Goal: Task Accomplishment & Management: Complete application form

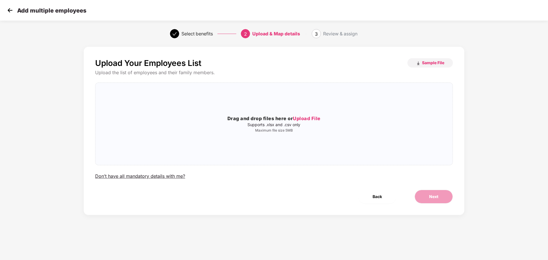
click at [14, 10] on div "Add multiple employees" at bounding box center [46, 10] width 81 height 8
click at [8, 11] on img at bounding box center [10, 10] width 9 height 9
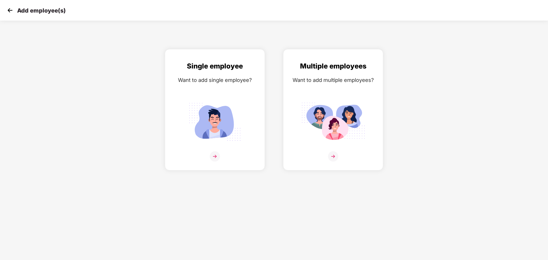
click at [8, 11] on img at bounding box center [10, 10] width 9 height 9
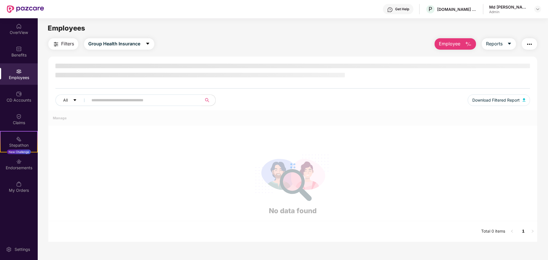
click at [28, 9] on img at bounding box center [25, 8] width 37 height 7
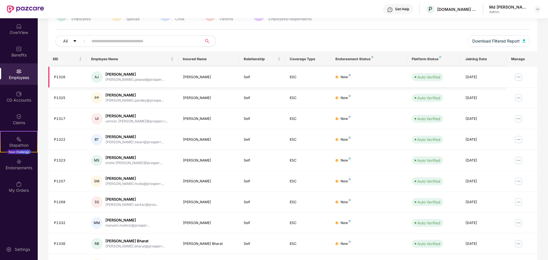
scroll to position [91, 0]
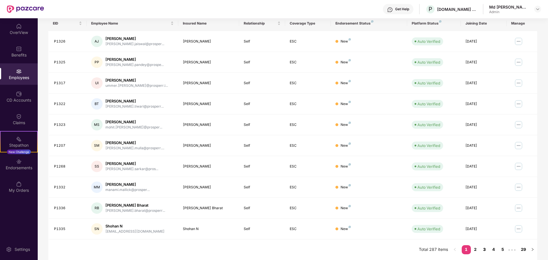
click at [480, 253] on link "3" at bounding box center [484, 250] width 9 height 9
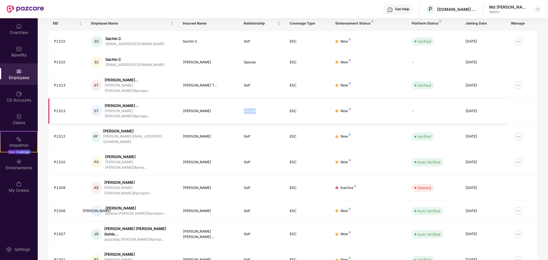
drag, startPoint x: 244, startPoint y: 104, endPoint x: 256, endPoint y: 105, distance: 12.0
click at [256, 109] on div "Spouse" at bounding box center [262, 111] width 37 height 5
copy div "Spouse"
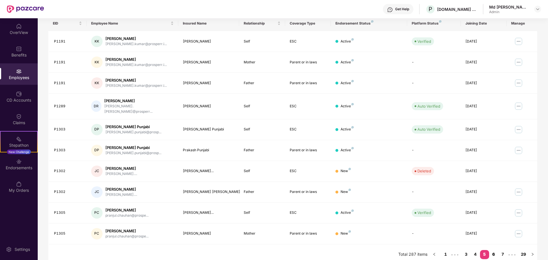
click at [496, 250] on link "6" at bounding box center [494, 254] width 9 height 9
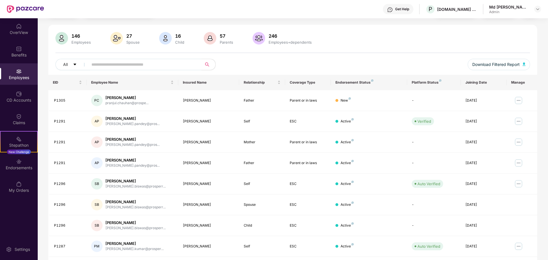
scroll to position [0, 0]
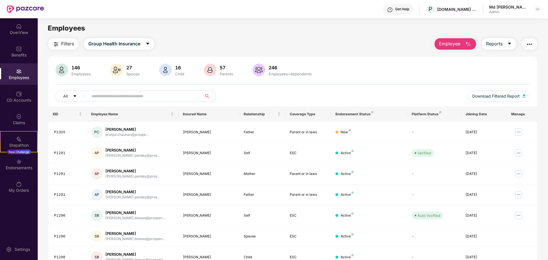
click at [466, 45] on img "button" at bounding box center [468, 44] width 7 height 7
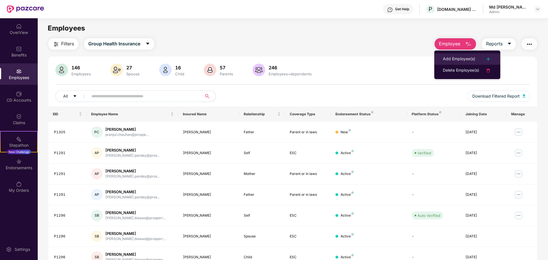
click at [470, 60] on div "Add Employee(s)" at bounding box center [459, 59] width 32 height 7
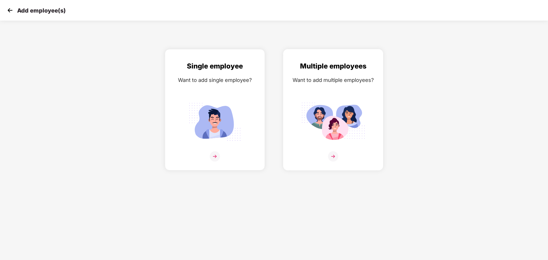
click at [349, 111] on img at bounding box center [333, 122] width 64 height 45
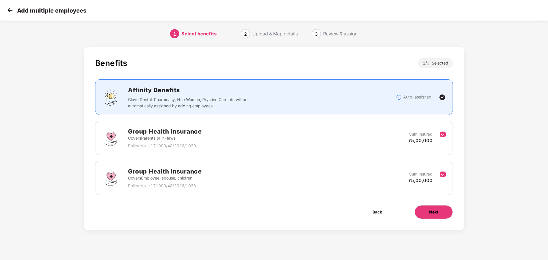
click at [425, 214] on button "Next" at bounding box center [434, 213] width 38 height 14
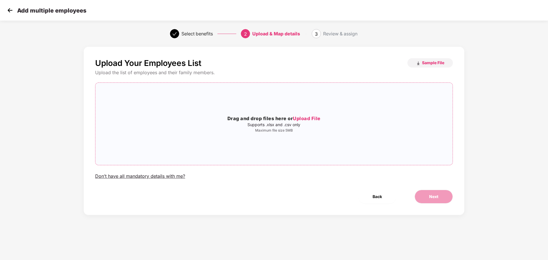
click at [306, 120] on span "Upload File" at bounding box center [307, 119] width 28 height 6
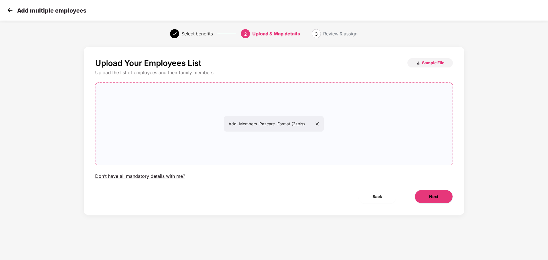
click at [443, 199] on button "Next" at bounding box center [434, 197] width 38 height 14
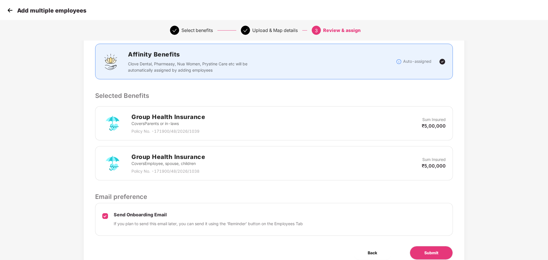
scroll to position [98, 0]
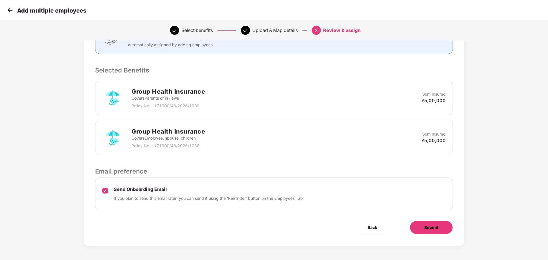
click at [418, 225] on button "Submit" at bounding box center [431, 228] width 43 height 14
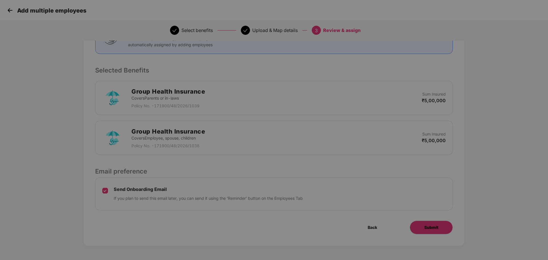
scroll to position [0, 0]
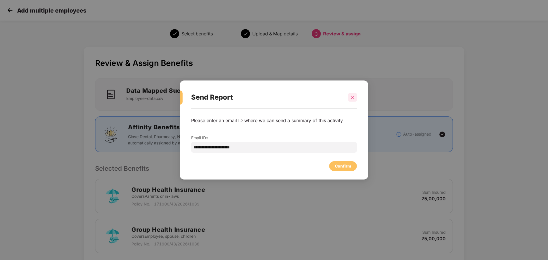
click at [353, 98] on icon "close" at bounding box center [353, 98] width 4 height 4
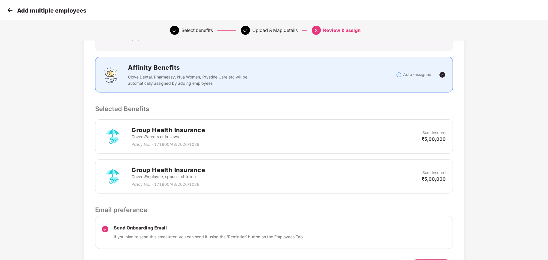
scroll to position [98, 0]
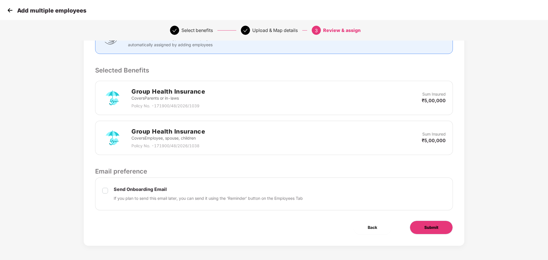
click at [419, 227] on button "Submit" at bounding box center [431, 228] width 43 height 14
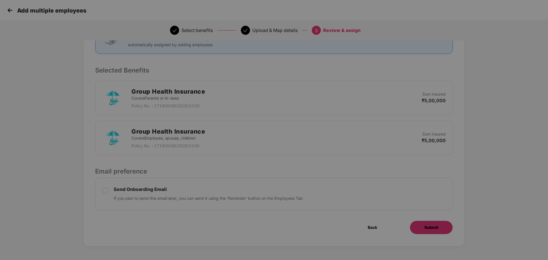
scroll to position [0, 0]
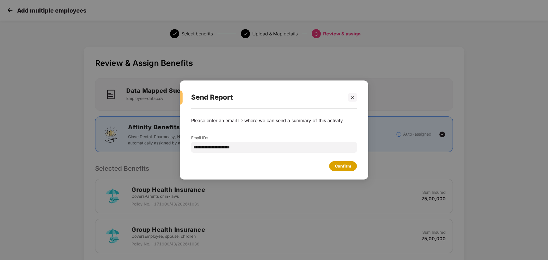
click at [342, 168] on div "Confirm" at bounding box center [343, 166] width 16 height 6
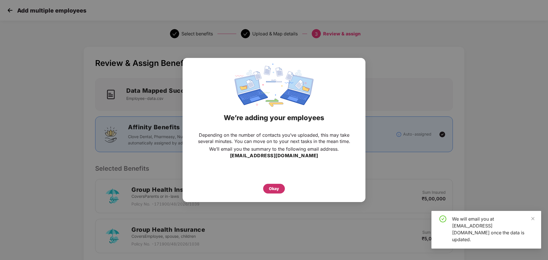
click at [276, 189] on div "Okay" at bounding box center [274, 189] width 10 height 6
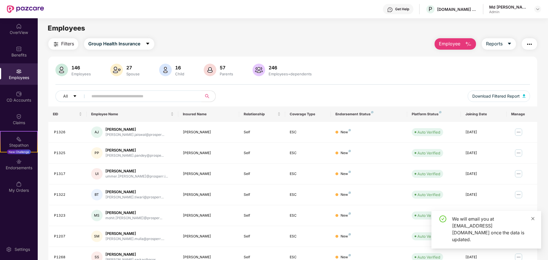
click at [532, 221] on icon "close" at bounding box center [533, 219] width 4 height 4
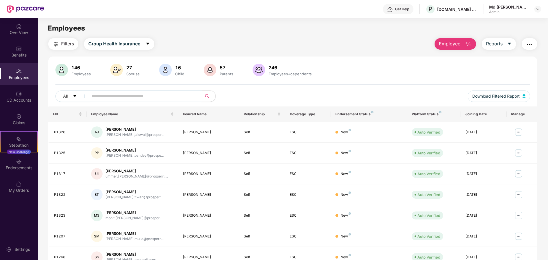
click at [148, 95] on input "text" at bounding box center [143, 96] width 103 height 9
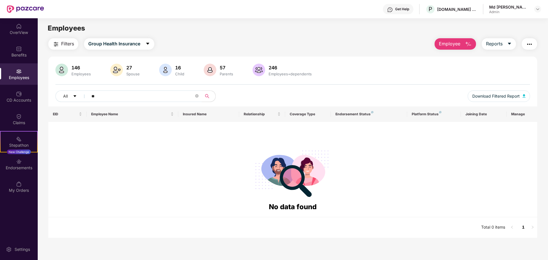
type input "*"
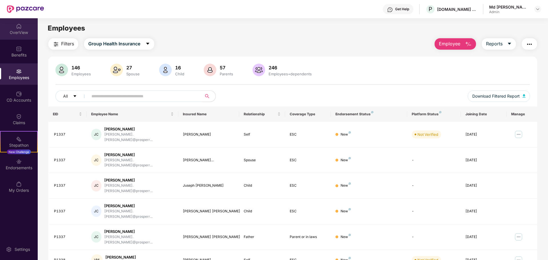
click at [13, 25] on div "OverView" at bounding box center [19, 28] width 38 height 21
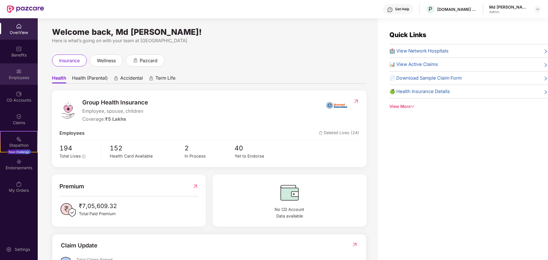
click at [17, 71] on img at bounding box center [19, 72] width 6 height 6
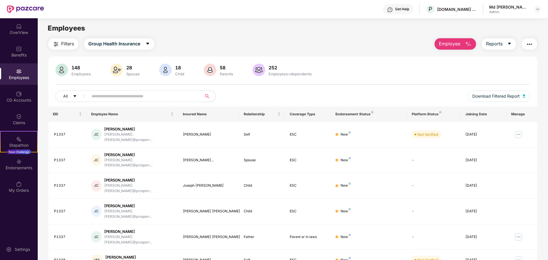
click at [110, 97] on input "text" at bounding box center [143, 96] width 103 height 9
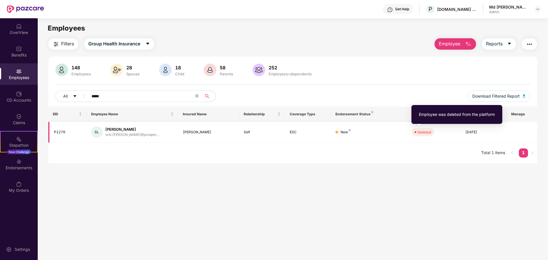
type input "*****"
click at [429, 132] on div "Deleted" at bounding box center [425, 133] width 14 height 6
drag, startPoint x: 415, startPoint y: 134, endPoint x: 400, endPoint y: 135, distance: 15.5
click at [415, 134] on span "Deleted" at bounding box center [423, 132] width 22 height 8
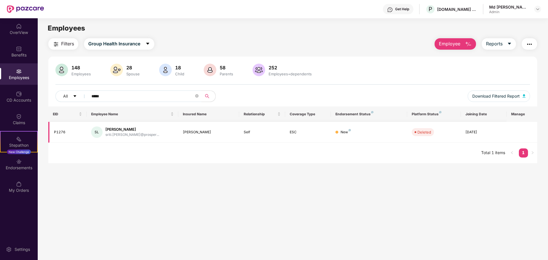
click at [124, 131] on div "[PERSON_NAME]" at bounding box center [133, 129] width 54 height 5
drag, startPoint x: 191, startPoint y: 132, endPoint x: 227, endPoint y: 131, distance: 36.3
click at [191, 132] on div "[PERSON_NAME]" at bounding box center [209, 132] width 52 height 5
drag, startPoint x: 253, startPoint y: 132, endPoint x: 313, endPoint y: 135, distance: 60.1
click at [254, 132] on div "Self" at bounding box center [262, 132] width 37 height 5
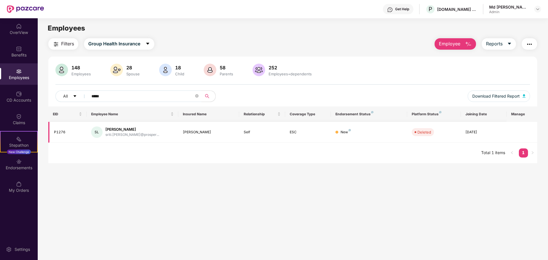
drag, startPoint x: 313, startPoint y: 135, endPoint x: 348, endPoint y: 134, distance: 34.9
click at [313, 135] on td "ESC" at bounding box center [308, 132] width 46 height 21
click at [351, 132] on div "New" at bounding box center [369, 132] width 67 height 5
click at [476, 131] on div "[DATE]" at bounding box center [484, 132] width 37 height 5
click at [184, 131] on div "[PERSON_NAME]" at bounding box center [209, 132] width 52 height 5
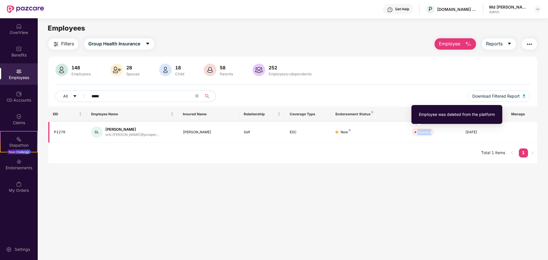
drag, startPoint x: 418, startPoint y: 132, endPoint x: 435, endPoint y: 133, distance: 17.5
click at [435, 133] on div "Deleted" at bounding box center [434, 132] width 44 height 8
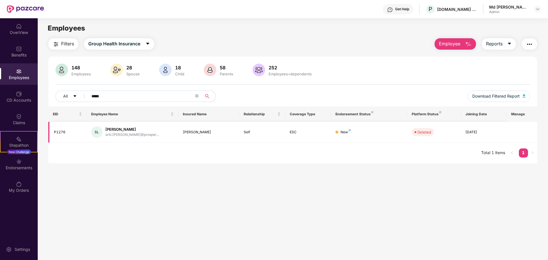
click at [434, 138] on td "Deleted" at bounding box center [433, 132] width 53 height 21
click at [522, 133] on td at bounding box center [522, 132] width 31 height 21
drag, startPoint x: 112, startPoint y: 97, endPoint x: 88, endPoint y: 98, distance: 24.0
click at [88, 98] on span "*****" at bounding box center [143, 96] width 117 height 11
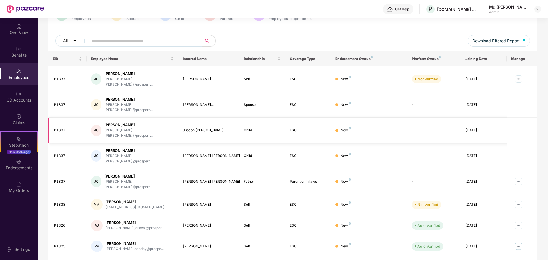
scroll to position [57, 0]
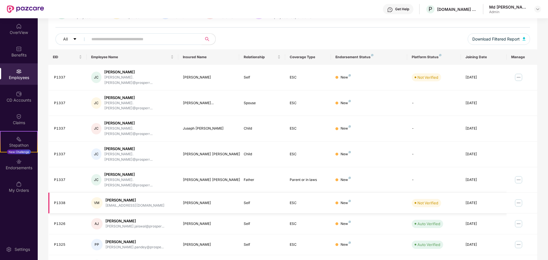
click at [520, 199] on img at bounding box center [518, 203] width 9 height 9
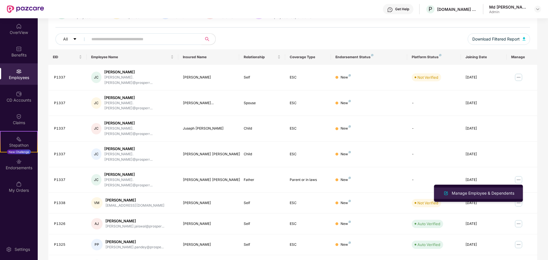
click at [504, 191] on div "Manage Employee & Dependents" at bounding box center [483, 193] width 65 height 6
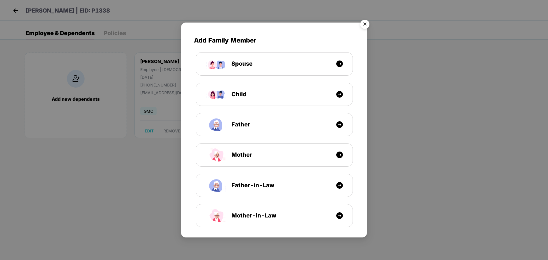
click at [366, 23] on img "Close" at bounding box center [365, 25] width 16 height 16
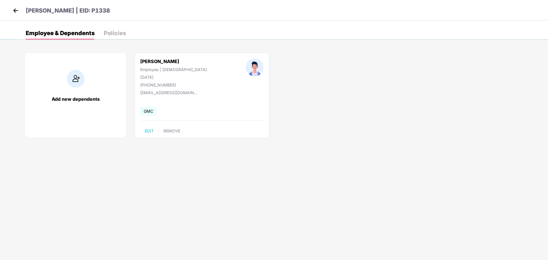
click at [10, 10] on div "[PERSON_NAME] | EID: P1338" at bounding box center [274, 10] width 548 height 21
click at [13, 10] on img at bounding box center [15, 10] width 9 height 9
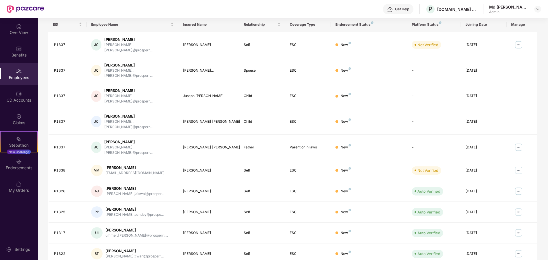
scroll to position [91, 0]
click at [518, 186] on img at bounding box center [518, 190] width 9 height 9
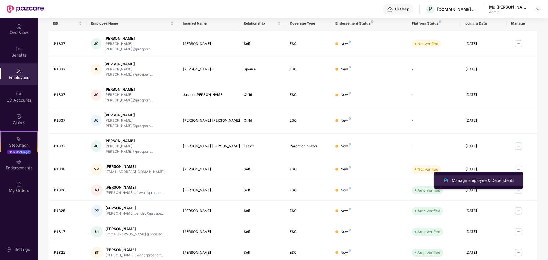
click at [501, 178] on div "Manage Employee & Dependents" at bounding box center [483, 181] width 65 height 6
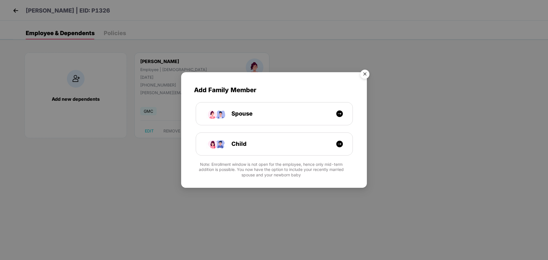
click at [366, 77] on img "Close" at bounding box center [365, 75] width 16 height 16
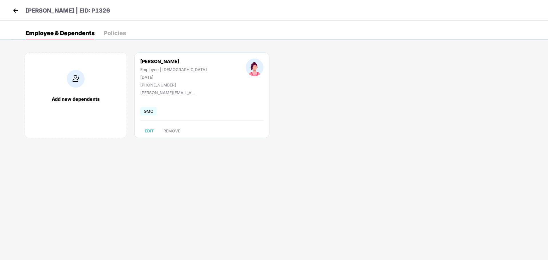
click at [74, 98] on div "Add new dependents" at bounding box center [76, 99] width 90 height 6
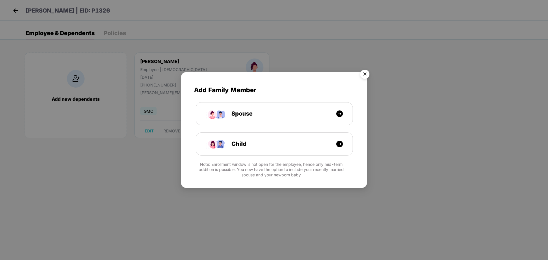
click at [367, 75] on img "Close" at bounding box center [365, 75] width 16 height 16
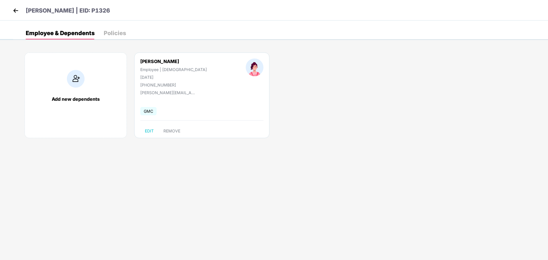
click at [117, 29] on div "Policies" at bounding box center [115, 33] width 22 height 13
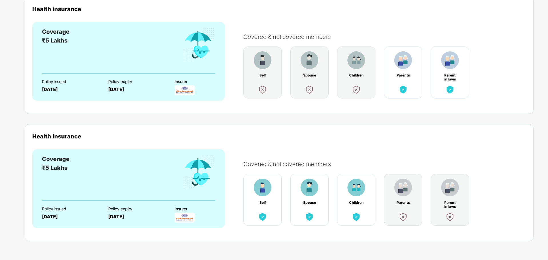
scroll to position [0, 0]
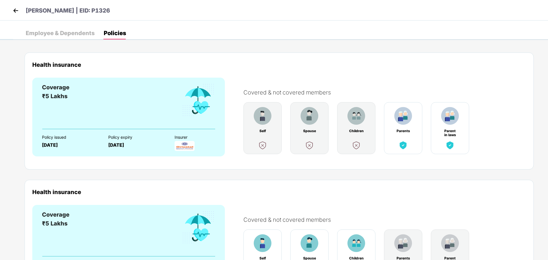
click at [13, 9] on img at bounding box center [15, 10] width 9 height 9
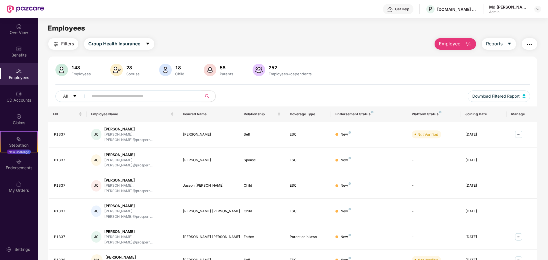
click at [460, 42] on span "Employee" at bounding box center [449, 43] width 21 height 7
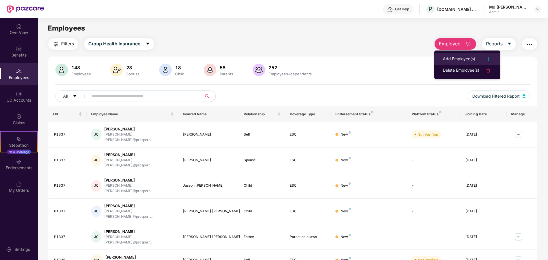
click at [462, 60] on div "Add Employee(s)" at bounding box center [459, 59] width 32 height 7
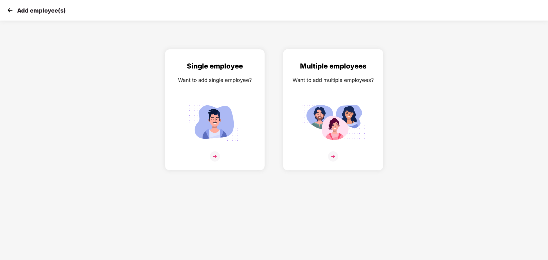
click at [351, 85] on div "Multiple employees Want to add multiple employees?" at bounding box center [333, 115] width 88 height 108
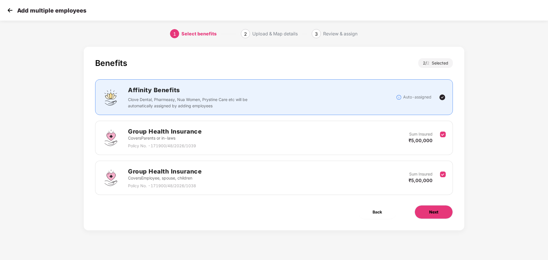
click at [424, 209] on button "Next" at bounding box center [434, 213] width 38 height 14
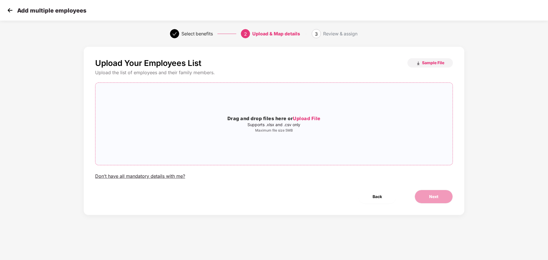
click at [310, 120] on span "Upload File" at bounding box center [307, 119] width 28 height 6
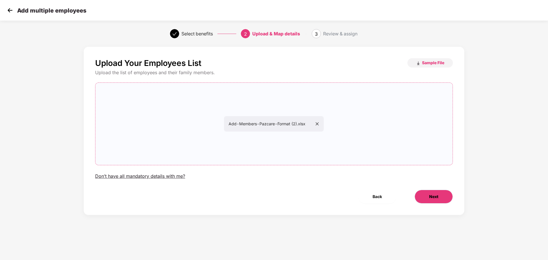
click at [437, 200] on span "Next" at bounding box center [433, 197] width 9 height 6
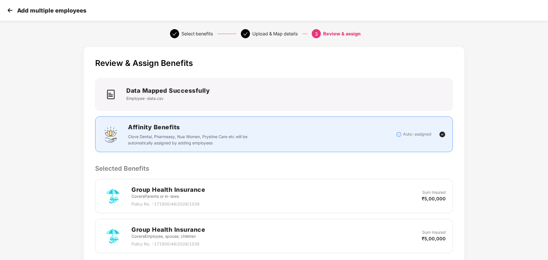
scroll to position [98, 0]
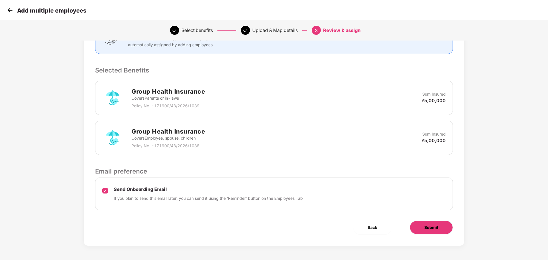
click at [421, 224] on button "Submit" at bounding box center [431, 228] width 43 height 14
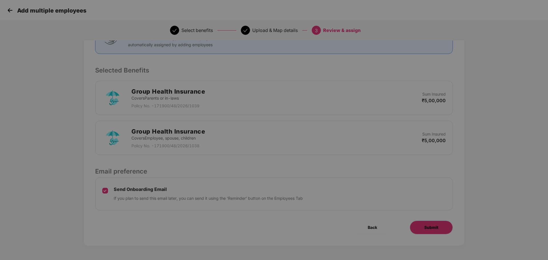
scroll to position [0, 0]
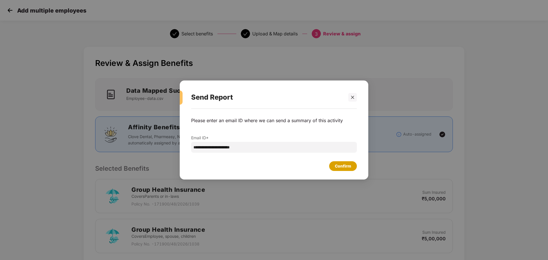
click at [347, 165] on div "Confirm" at bounding box center [343, 166] width 16 height 6
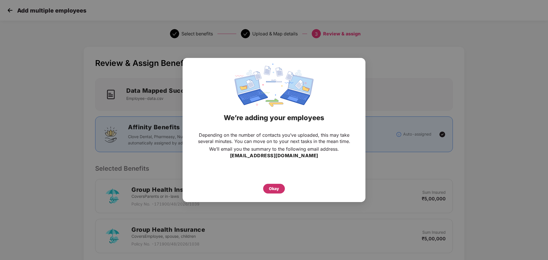
click at [280, 192] on div "Okay" at bounding box center [274, 189] width 22 height 10
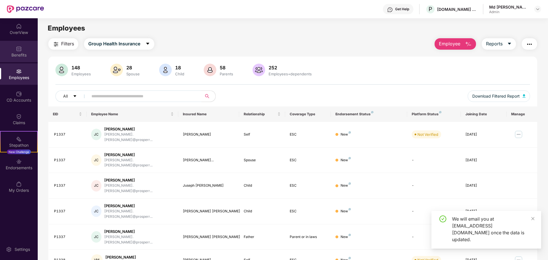
click at [8, 47] on div "Benefits" at bounding box center [19, 51] width 38 height 21
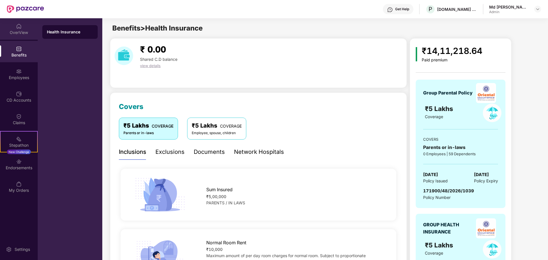
click at [24, 33] on div "OverView" at bounding box center [19, 33] width 38 height 6
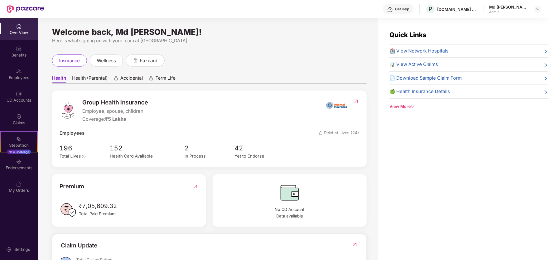
click at [19, 71] on img at bounding box center [19, 72] width 6 height 6
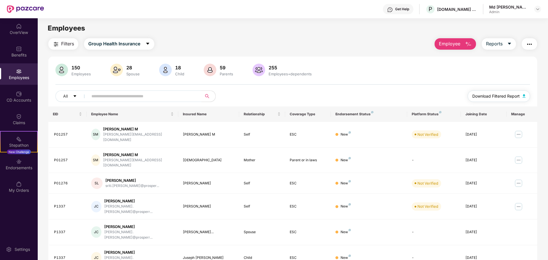
click at [482, 97] on span "Download Filtered Report" at bounding box center [496, 96] width 47 height 6
click at [393, 49] on div "Filters Group Health Insurance Employee Reports" at bounding box center [292, 43] width 489 height 11
click at [486, 44] on span "Reports" at bounding box center [494, 43] width 17 height 7
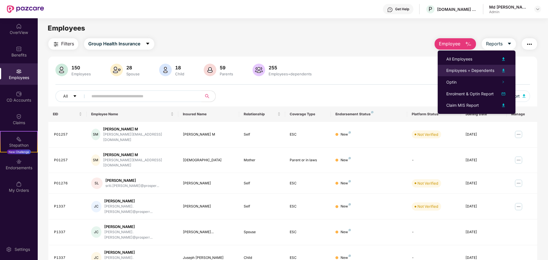
click at [480, 71] on div "Employees + Dependents" at bounding box center [471, 70] width 48 height 6
